Goal: Task Accomplishment & Management: Manage account settings

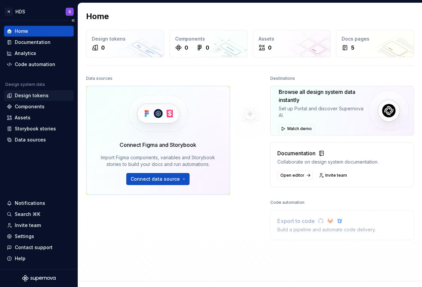
click at [48, 94] on div "Design tokens" at bounding box center [39, 95] width 64 height 7
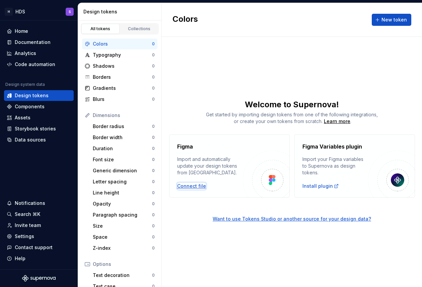
click at [194, 188] on div "Connect file" at bounding box center [191, 186] width 29 height 7
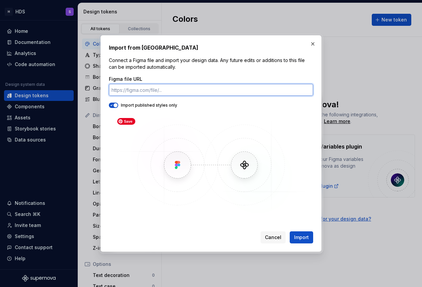
paste input "[URL][DOMAIN_NAME]"
type input "[URL][DOMAIN_NAME]"
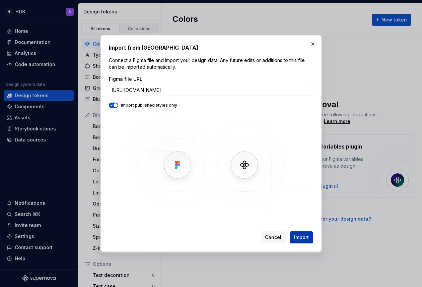
scroll to position [0, 0]
click at [299, 237] on span "Import" at bounding box center [301, 237] width 15 height 7
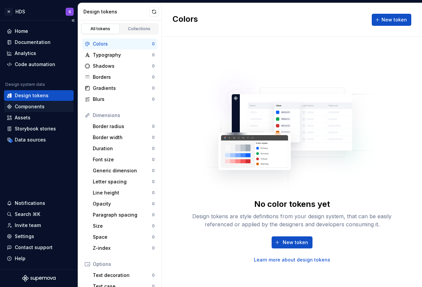
click at [39, 108] on div "Components" at bounding box center [30, 106] width 30 height 7
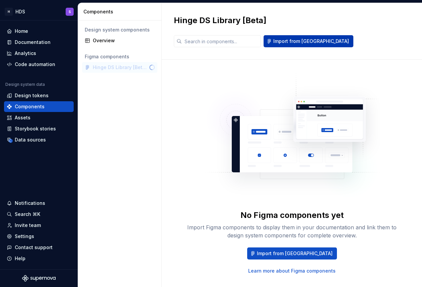
click at [285, 42] on span "Import from [GEOGRAPHIC_DATA]" at bounding box center [311, 41] width 76 height 7
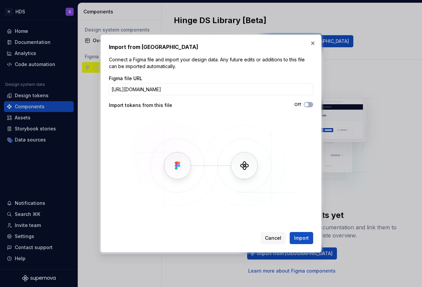
scroll to position [0, 114]
type input "[URL][DOMAIN_NAME]"
click at [310, 105] on button "Off" at bounding box center [308, 104] width 9 height 5
click at [300, 236] on span "Import" at bounding box center [301, 238] width 15 height 7
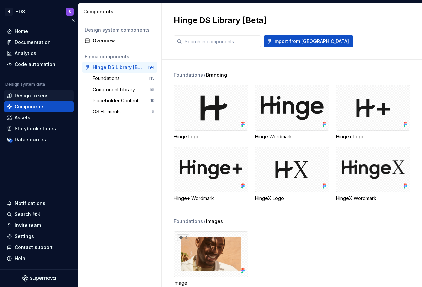
click at [42, 97] on div "Design tokens" at bounding box center [32, 95] width 34 height 7
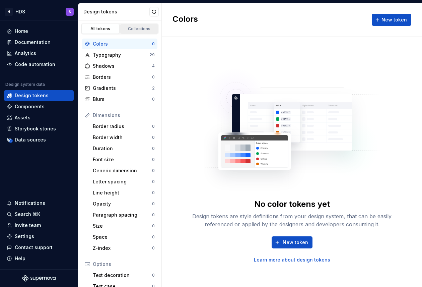
click at [133, 31] on div "Collections" at bounding box center [140, 28] width 34 height 5
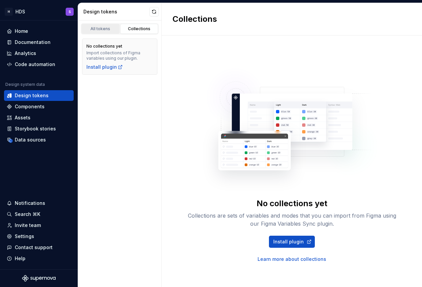
click at [99, 30] on div "All tokens" at bounding box center [101, 28] width 34 height 5
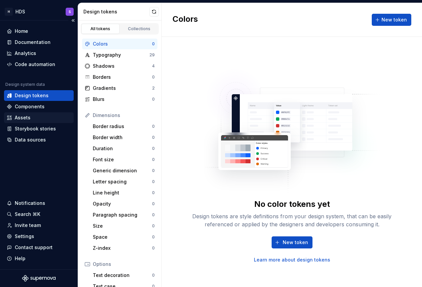
click at [25, 114] on div "Assets" at bounding box center [23, 117] width 16 height 7
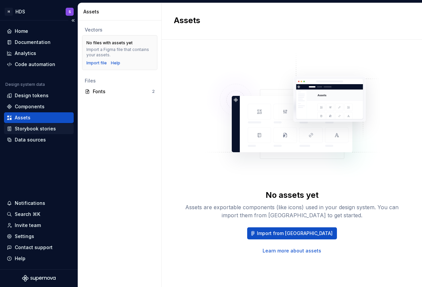
click at [37, 132] on div "Storybook stories" at bounding box center [39, 128] width 70 height 11
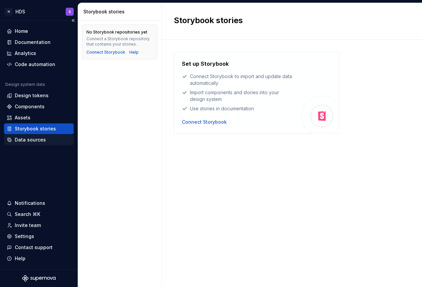
click at [37, 141] on div "Data sources" at bounding box center [30, 139] width 31 height 7
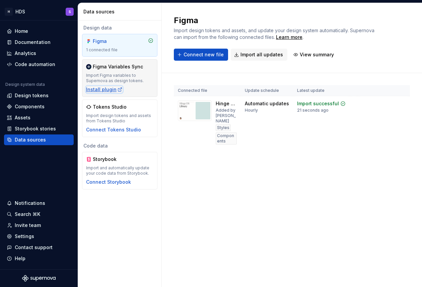
click at [103, 88] on div "Install plugin" at bounding box center [104, 89] width 37 height 7
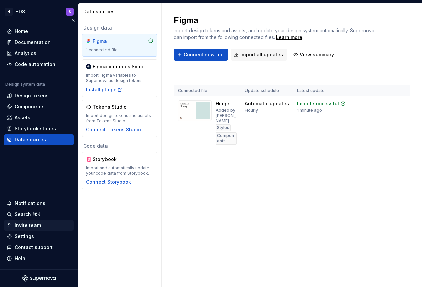
click at [25, 228] on div "Invite team" at bounding box center [28, 225] width 26 height 7
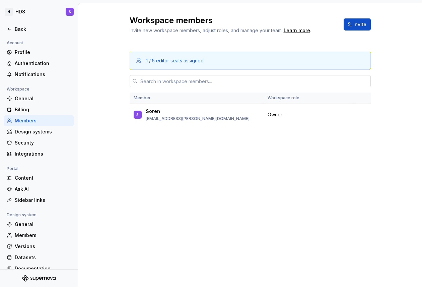
click at [182, 80] on input "text" at bounding box center [254, 81] width 233 height 12
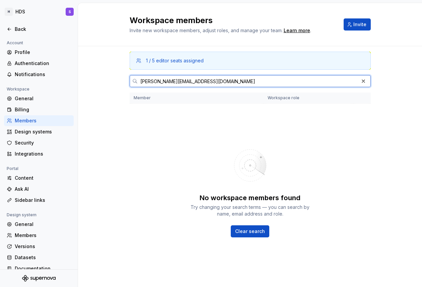
type input "[PERSON_NAME][EMAIL_ADDRESS][DOMAIN_NAME]"
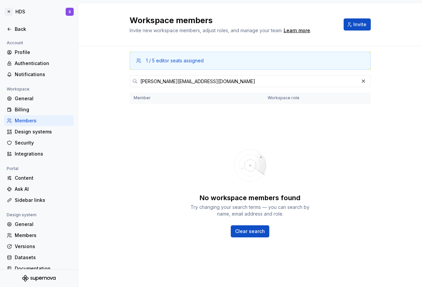
click at [149, 134] on div "No workspace members found Try changing your search terms — you can search by n…" at bounding box center [250, 189] width 241 height 161
click at [353, 24] on button "Invite" at bounding box center [357, 24] width 27 height 12
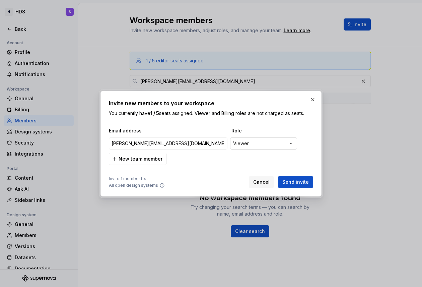
type input "[PERSON_NAME][EMAIL_ADDRESS][DOMAIN_NAME]"
click at [256, 142] on div "**********" at bounding box center [211, 143] width 422 height 287
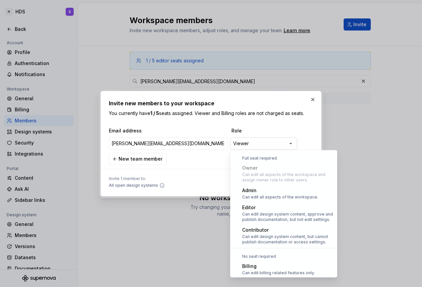
scroll to position [18, 0]
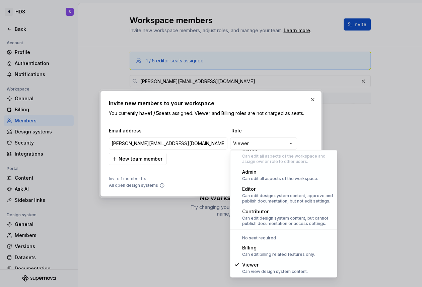
select select "*******"
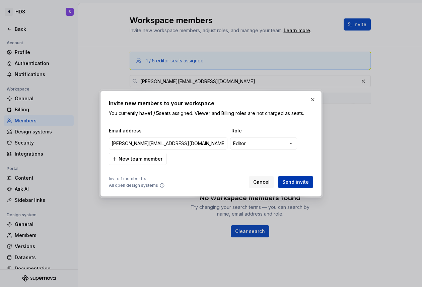
click at [292, 180] on span "Send invite" at bounding box center [295, 182] width 26 height 7
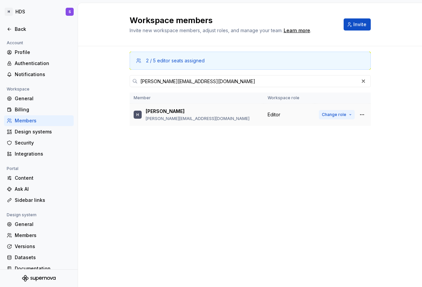
click at [336, 113] on span "Change role" at bounding box center [334, 114] width 24 height 5
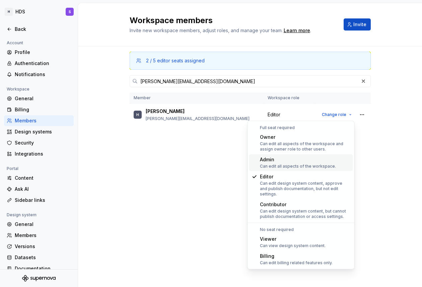
click at [317, 163] on div "Admin Can edit all aspects of the workspace." at bounding box center [298, 162] width 76 height 13
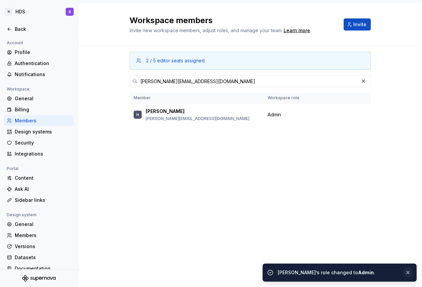
click at [408, 271] on button "button" at bounding box center [408, 272] width 9 height 9
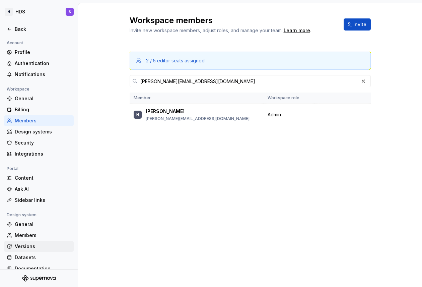
scroll to position [8, 0]
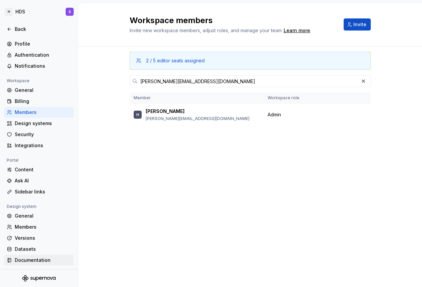
click at [40, 257] on div "Documentation" at bounding box center [43, 260] width 56 height 7
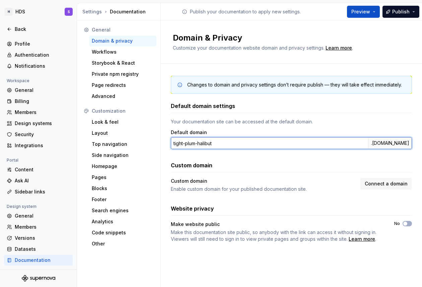
click at [211, 145] on input "tight-plum-halibut" at bounding box center [269, 143] width 197 height 12
click at [211, 140] on input "tight-plum-halibut" at bounding box center [269, 143] width 197 height 12
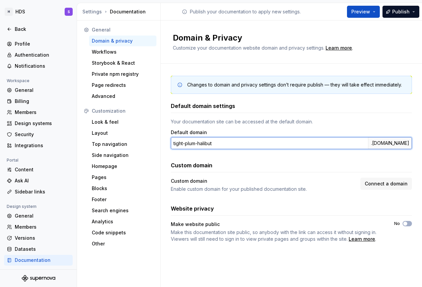
click at [211, 140] on input "tight-plum-halibut" at bounding box center [269, 143] width 197 height 12
type input "mg-hinge"
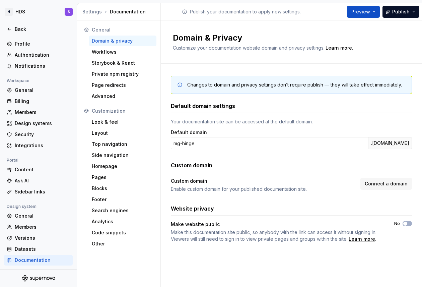
click at [257, 158] on div "Default domain settings Your documentation site can be accessed at the default …" at bounding box center [291, 172] width 241 height 140
